Goal: Transaction & Acquisition: Purchase product/service

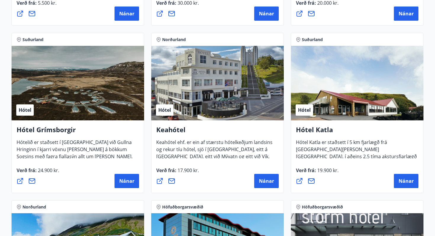
scroll to position [248, 0]
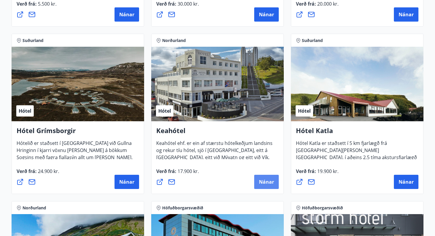
click at [262, 181] on span "Nánar" at bounding box center [266, 182] width 15 height 7
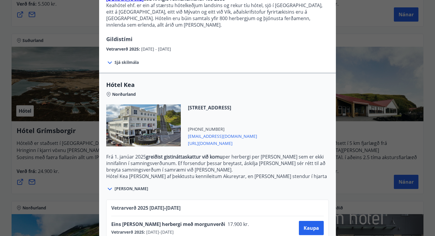
scroll to position [104, 0]
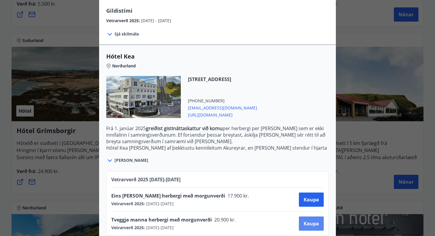
click at [312, 220] on span "Kaupa" at bounding box center [311, 223] width 15 height 7
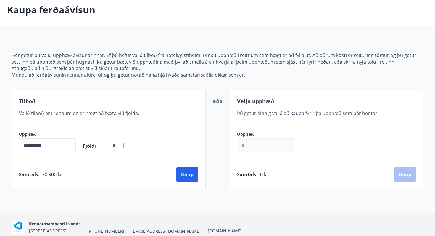
scroll to position [56, 0]
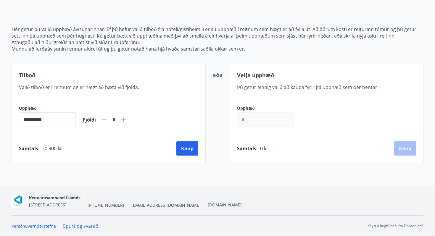
click at [126, 120] on icon at bounding box center [123, 119] width 5 height 5
type input "*"
click at [188, 149] on button "Kaup" at bounding box center [187, 148] width 22 height 14
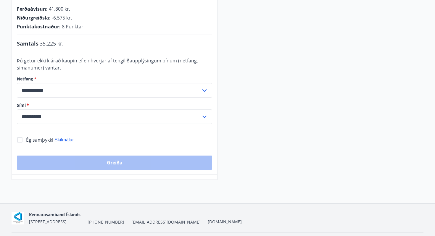
scroll to position [140, 0]
click at [205, 116] on icon at bounding box center [204, 116] width 4 height 2
click at [179, 133] on li "354-4538285" at bounding box center [114, 129] width 195 height 11
click at [205, 115] on icon at bounding box center [204, 116] width 7 height 7
click at [181, 138] on li "354-8616801" at bounding box center [114, 139] width 195 height 11
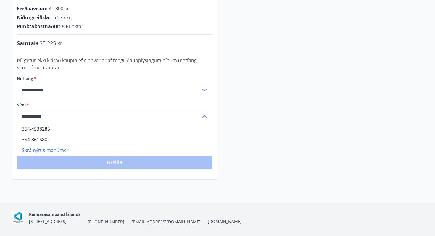
type input "**********"
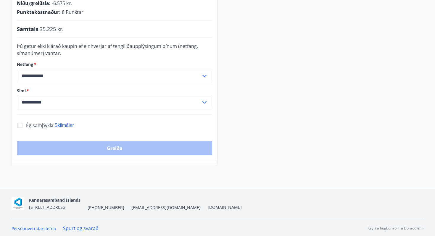
scroll to position [156, 0]
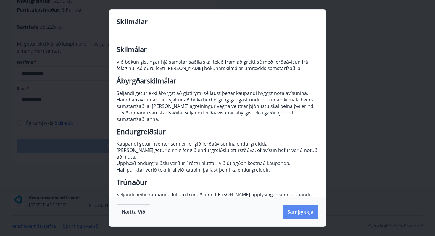
click at [299, 215] on button "Samþykkja" at bounding box center [301, 212] width 36 height 14
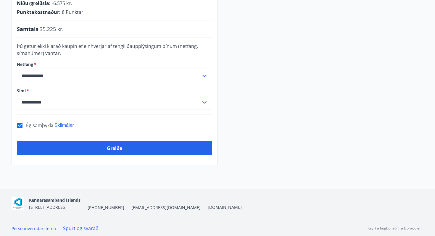
scroll to position [154, 0]
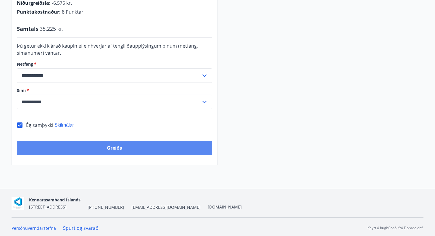
click at [109, 150] on button "Greiða" at bounding box center [114, 148] width 195 height 14
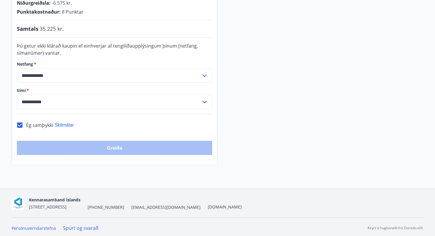
click at [110, 149] on div "Greiða" at bounding box center [114, 148] width 195 height 14
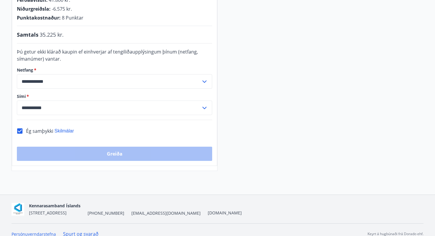
scroll to position [156, 0]
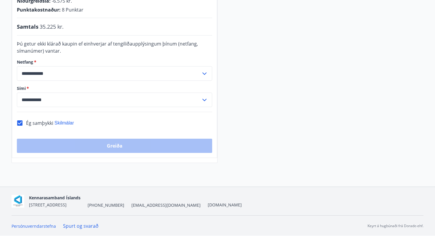
click at [106, 147] on div "Greiða" at bounding box center [114, 146] width 195 height 14
click at [110, 148] on div "Greiða" at bounding box center [114, 146] width 195 height 14
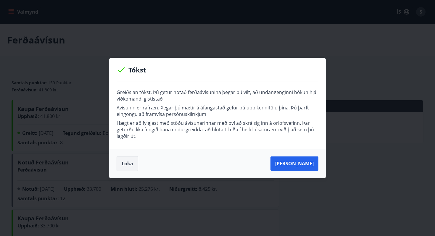
click at [129, 165] on button "Loka" at bounding box center [128, 163] width 22 height 15
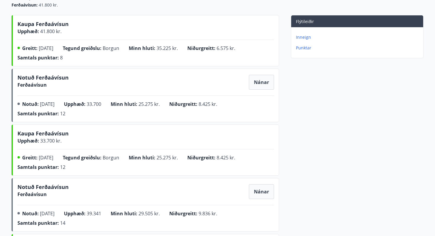
scroll to position [84, 0]
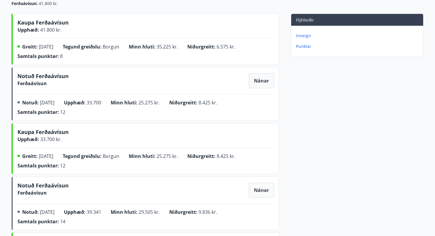
scroll to position [0, 0]
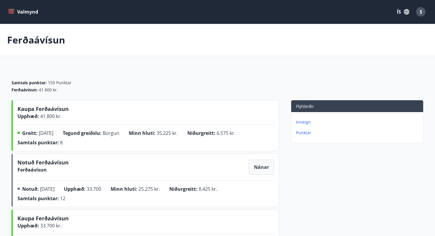
click at [28, 12] on button "Valmynd" at bounding box center [23, 12] width 33 height 11
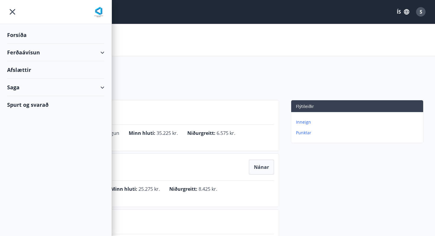
click at [19, 51] on div "Ferðaávísun" at bounding box center [55, 52] width 97 height 17
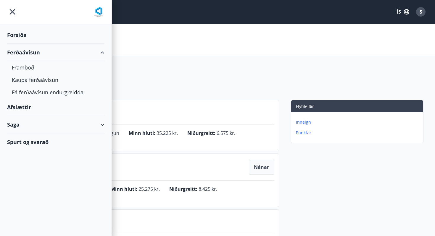
click at [22, 34] on div "Forsíða" at bounding box center [55, 34] width 97 height 17
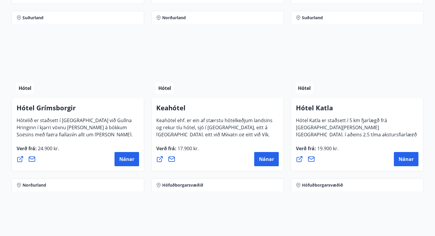
scroll to position [271, 0]
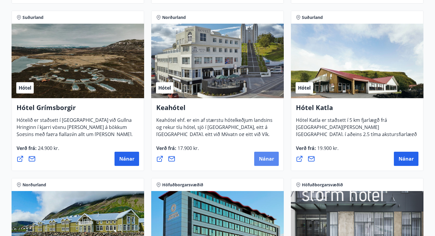
click at [267, 159] on span "Nánar" at bounding box center [266, 159] width 15 height 7
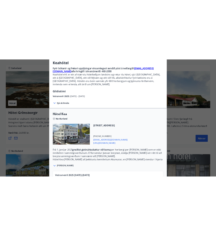
scroll to position [0, 0]
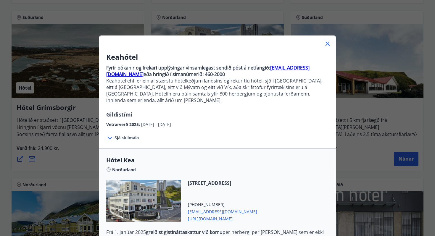
click at [293, 68] on strong "[EMAIL_ADDRESS][DOMAIN_NAME]" at bounding box center [207, 71] width 203 height 13
click at [328, 42] on icon at bounding box center [327, 43] width 7 height 7
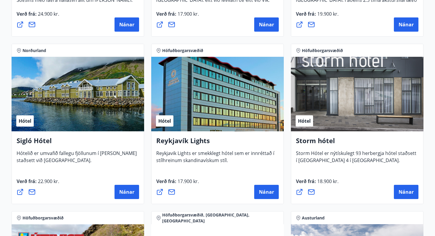
scroll to position [407, 0]
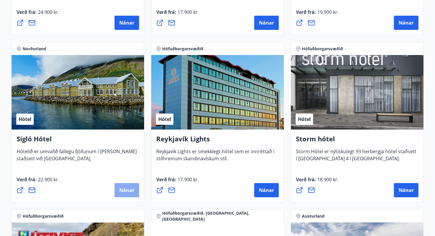
click at [120, 188] on span "Nánar" at bounding box center [126, 190] width 15 height 7
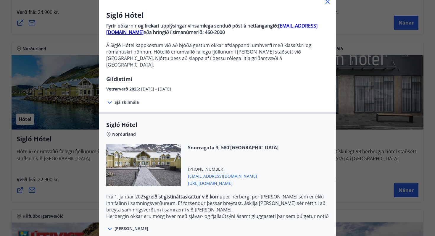
scroll to position [0, 0]
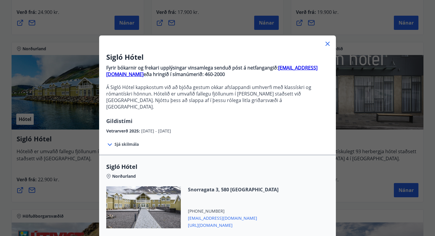
click at [328, 43] on icon at bounding box center [327, 44] width 4 height 4
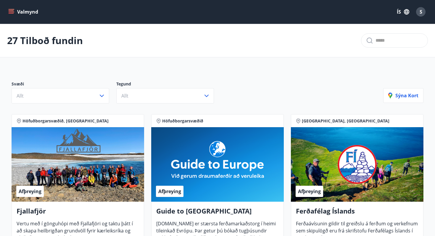
click at [420, 11] on span "S" at bounding box center [421, 12] width 3 height 7
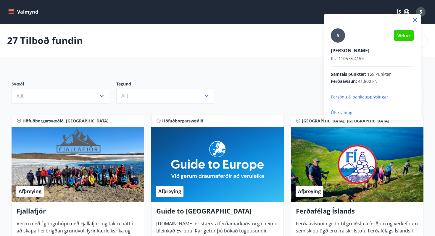
click at [344, 112] on p "Útskráning" at bounding box center [372, 113] width 83 height 6
